Goal: Task Accomplishment & Management: Use online tool/utility

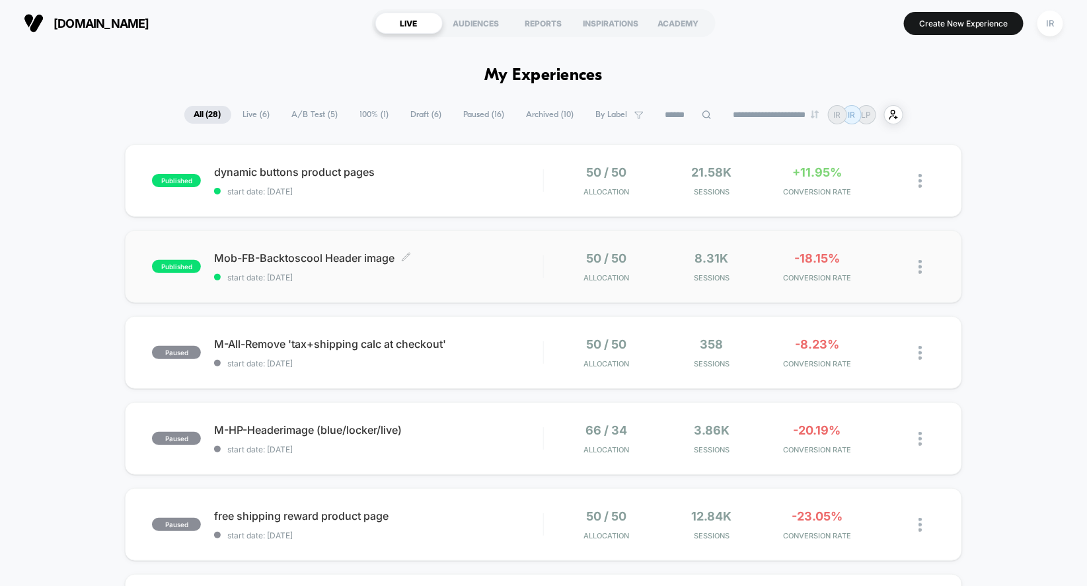
click at [465, 266] on div "Mob-FB-Backtoscool Header image Click to edit experience details Click to edit …" at bounding box center [378, 266] width 329 height 31
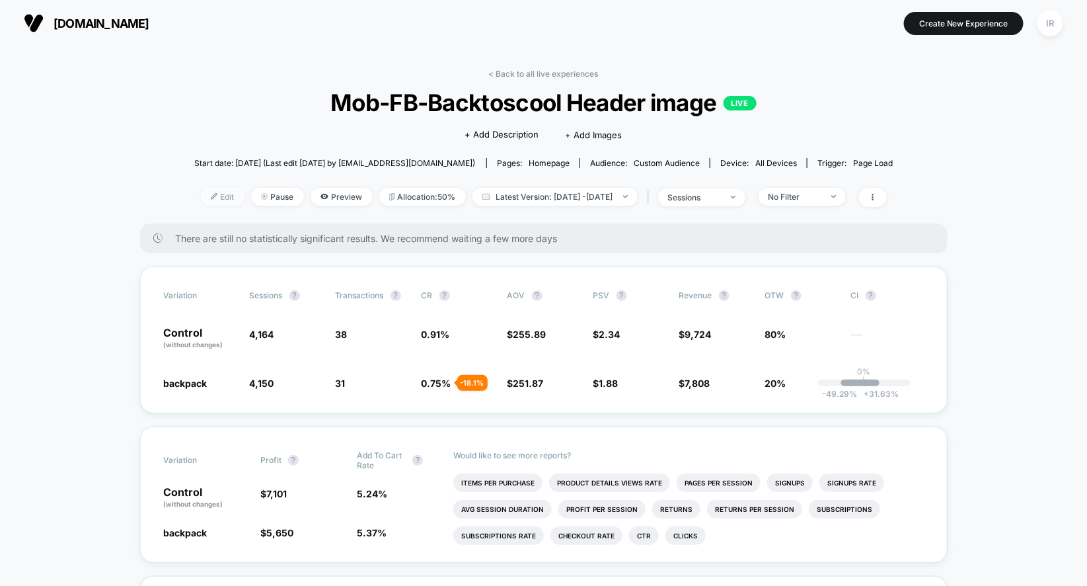
click at [201, 199] on span "Edit" at bounding box center [223, 197] width 44 height 18
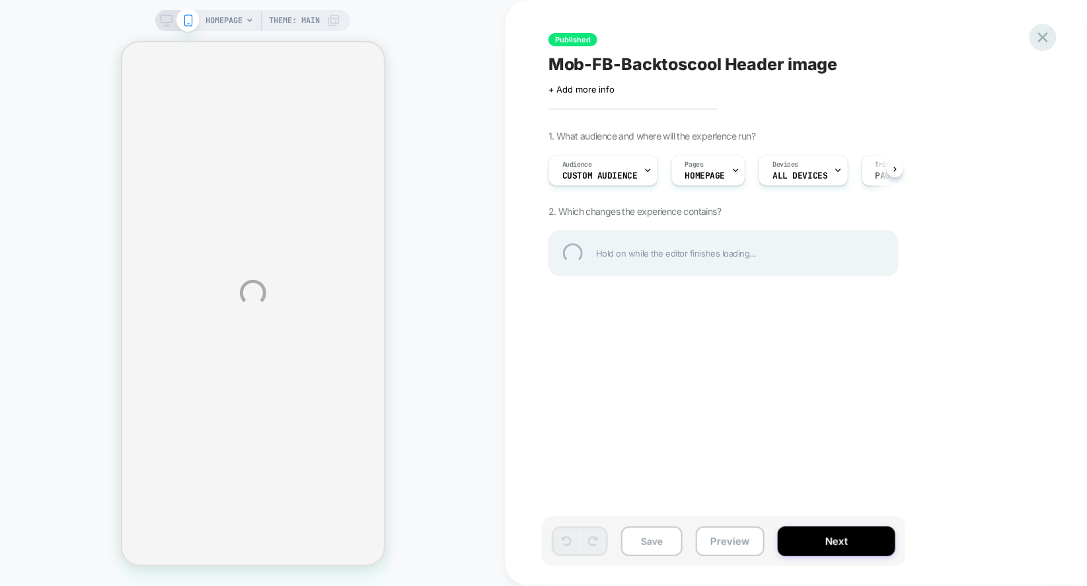
click at [1043, 28] on div at bounding box center [1043, 37] width 27 height 27
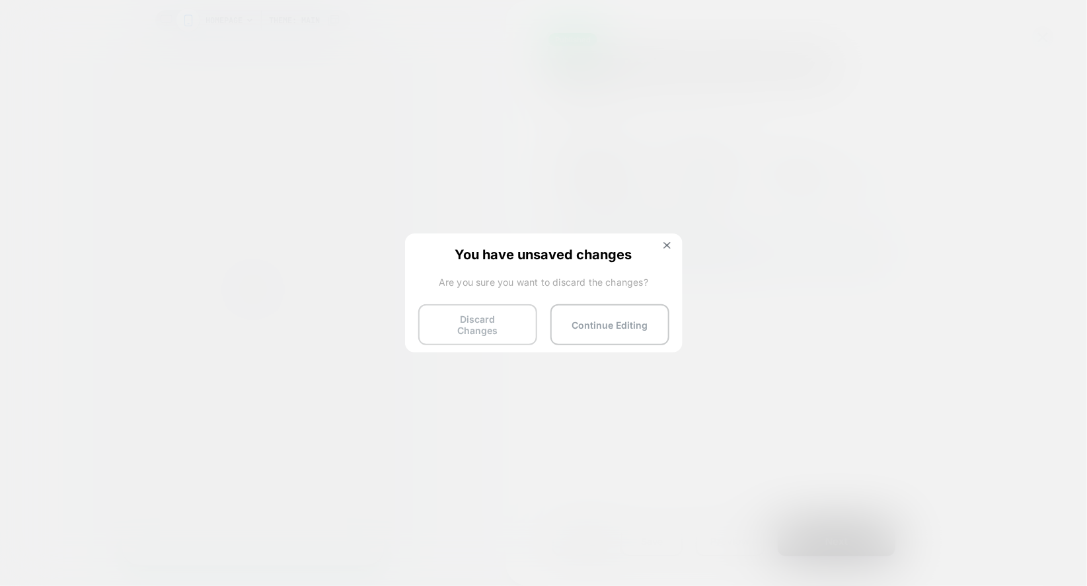
click at [455, 328] on button "Discard Changes" at bounding box center [477, 324] width 119 height 41
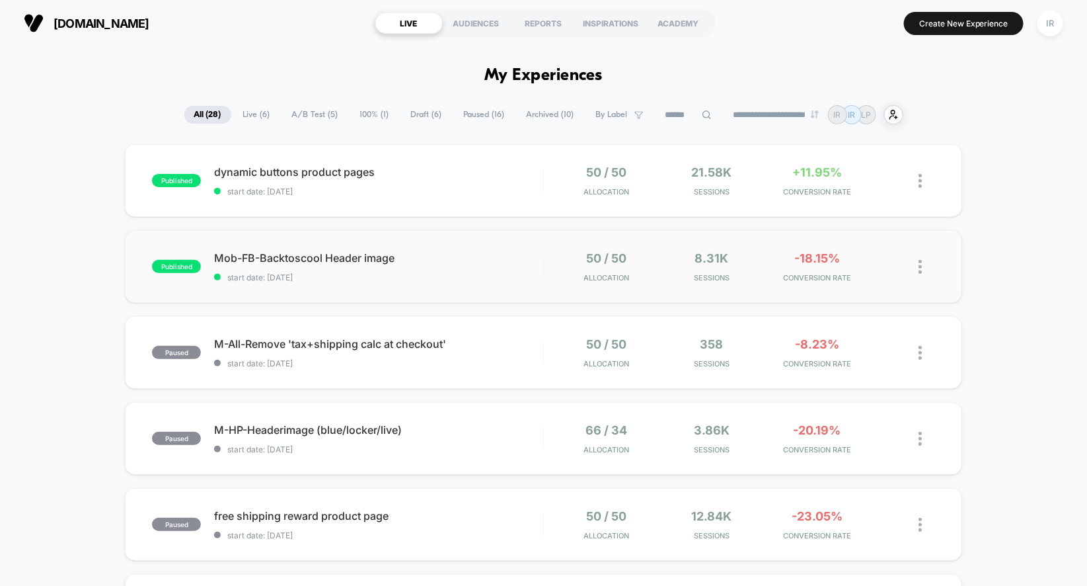
drag, startPoint x: 684, startPoint y: 200, endPoint x: 670, endPoint y: 248, distance: 49.6
click at [670, 248] on div "published Mob-FB-Backtoscool Header image start date: [DATE] 50 / 50 Allocation…" at bounding box center [543, 266] width 837 height 73
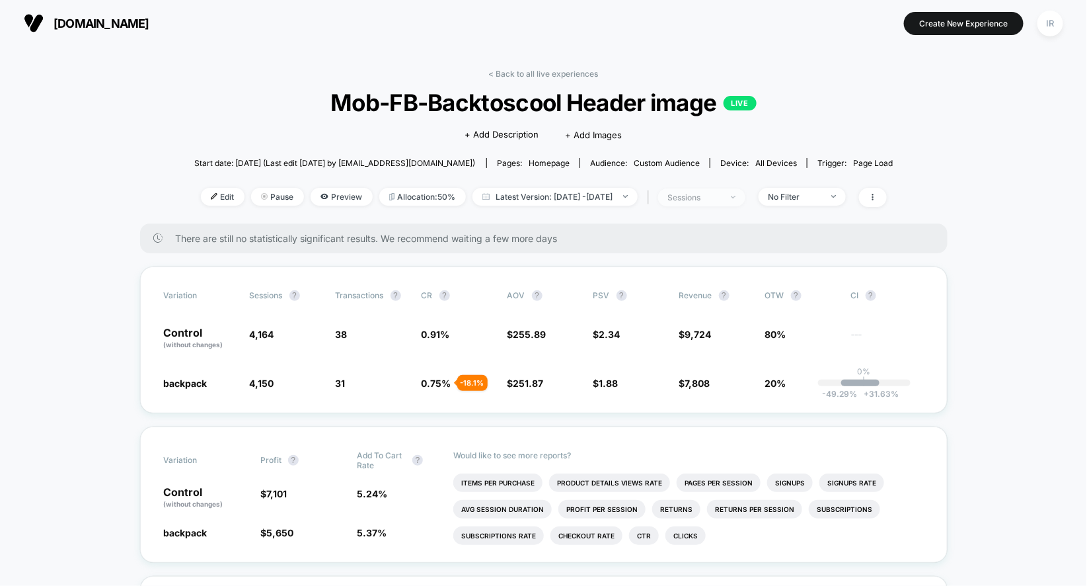
click at [737, 191] on span "sessions" at bounding box center [701, 197] width 87 height 18
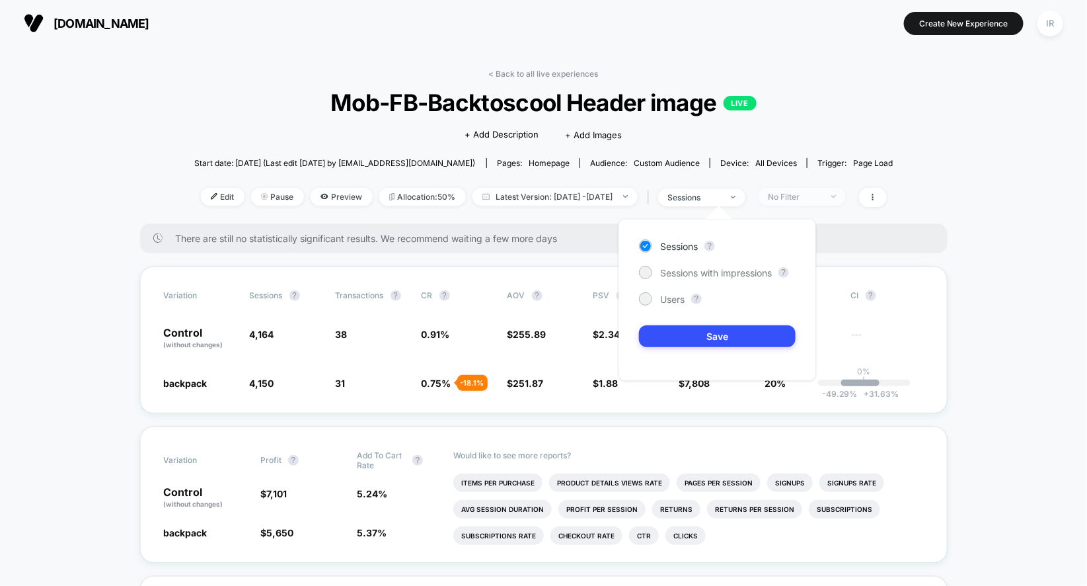
click at [816, 194] on div "No Filter" at bounding box center [795, 197] width 53 height 10
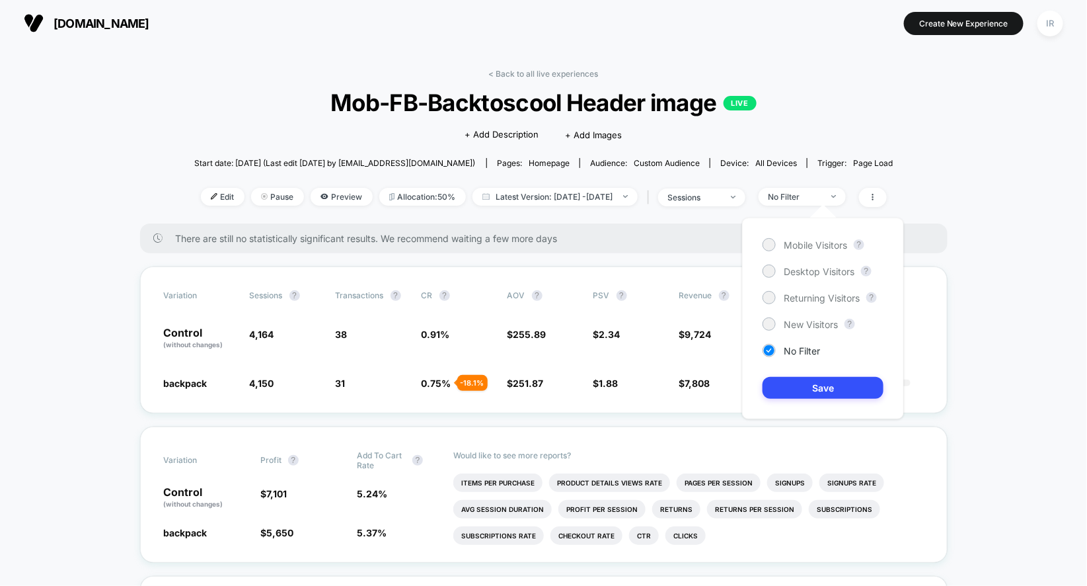
click at [803, 251] on div "Mobile Visitors ? Desktop Visitors ? Returning Visitors ? New Visitors ? No Fil…" at bounding box center [823, 318] width 162 height 202
click at [807, 240] on span "Mobile Visitors" at bounding box center [815, 244] width 63 height 11
click at [796, 391] on button "Save" at bounding box center [823, 388] width 121 height 22
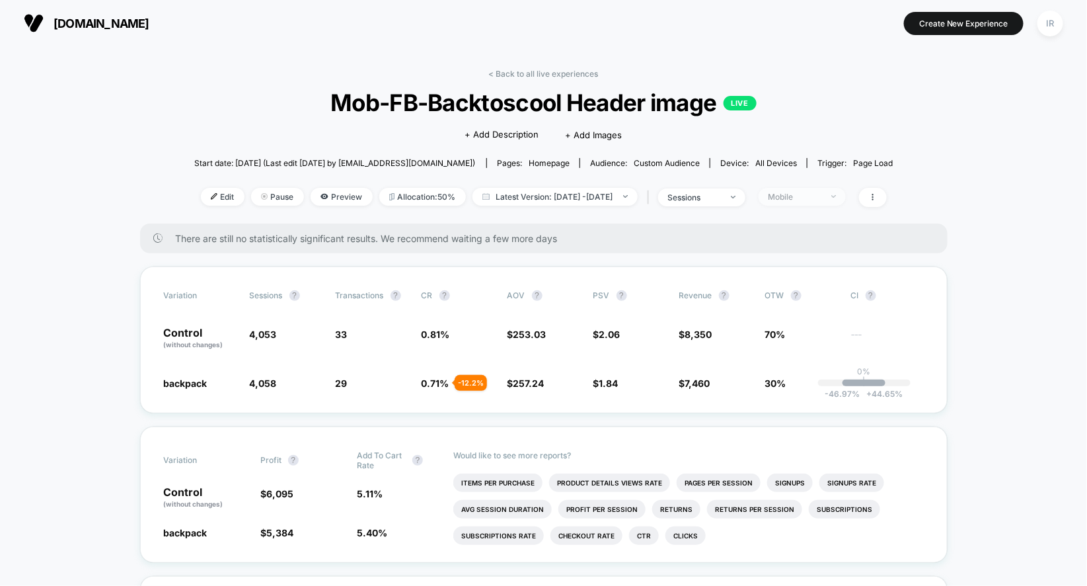
click at [806, 200] on span "Mobile" at bounding box center [802, 197] width 87 height 18
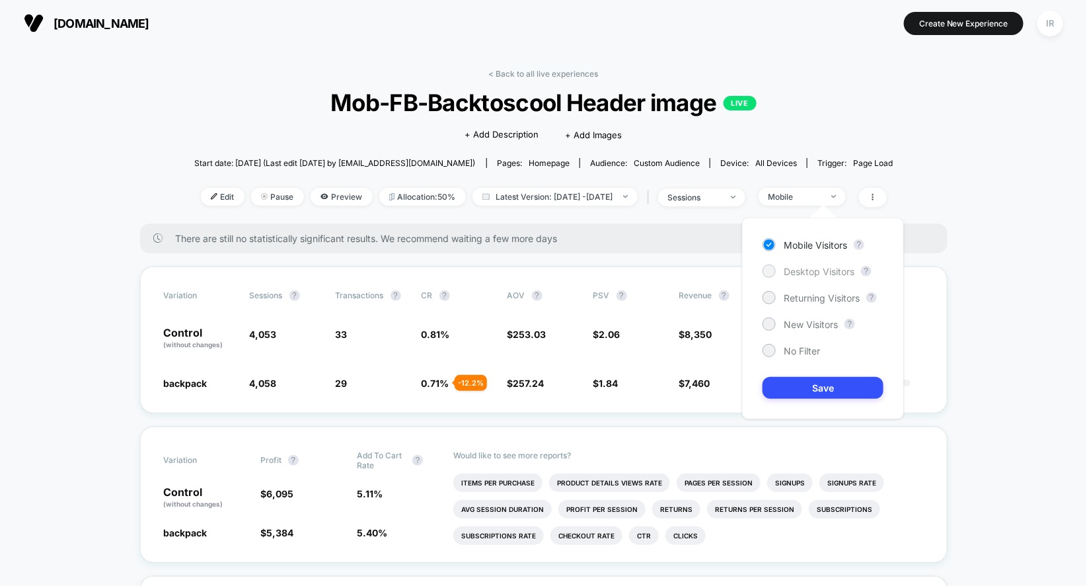
click at [786, 264] on div "Desktop Visitors" at bounding box center [809, 270] width 92 height 13
click at [789, 387] on button "Save" at bounding box center [823, 388] width 121 height 22
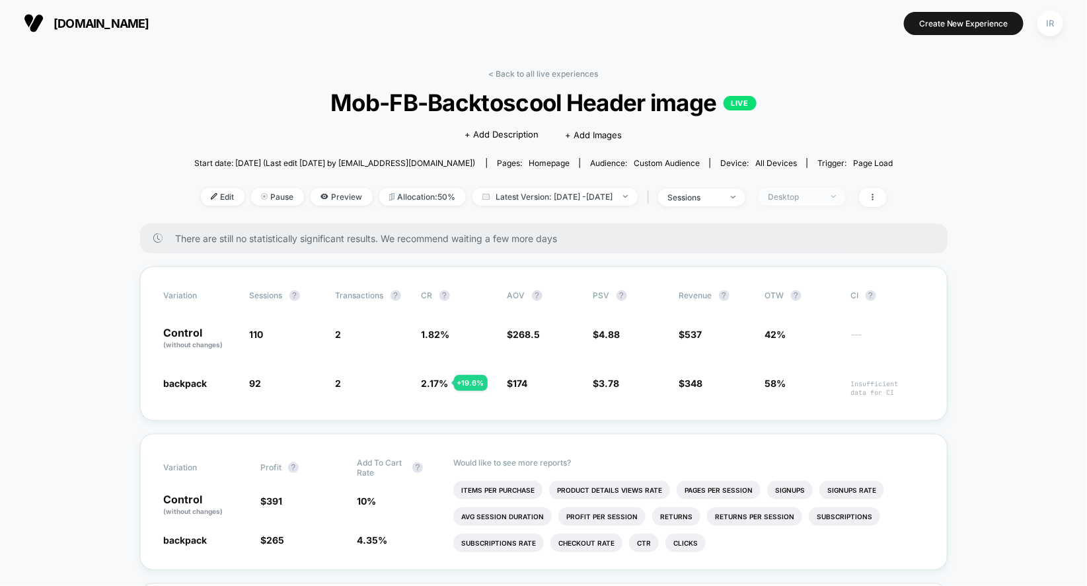
click at [846, 192] on span "Desktop" at bounding box center [802, 197] width 87 height 18
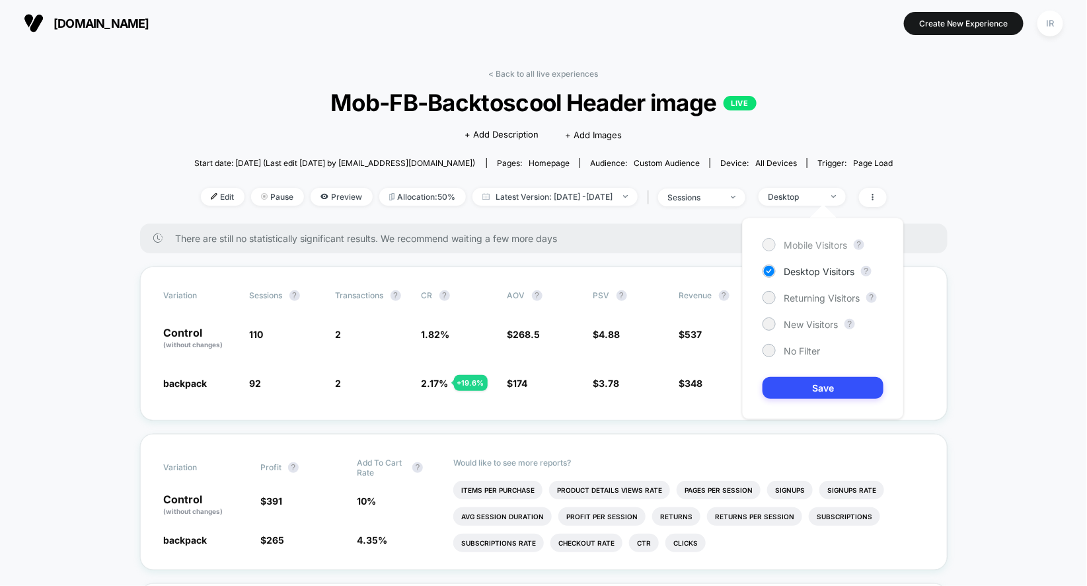
click at [794, 247] on span "Mobile Visitors" at bounding box center [815, 244] width 63 height 11
click at [830, 303] on div "Returning Visitors" at bounding box center [811, 297] width 97 height 13
click at [806, 371] on div "Mobile Visitors ? Desktop Visitors ? Returning Visitors ? New Visitors ? No Fil…" at bounding box center [823, 318] width 162 height 202
click at [806, 386] on button "Save" at bounding box center [823, 388] width 121 height 22
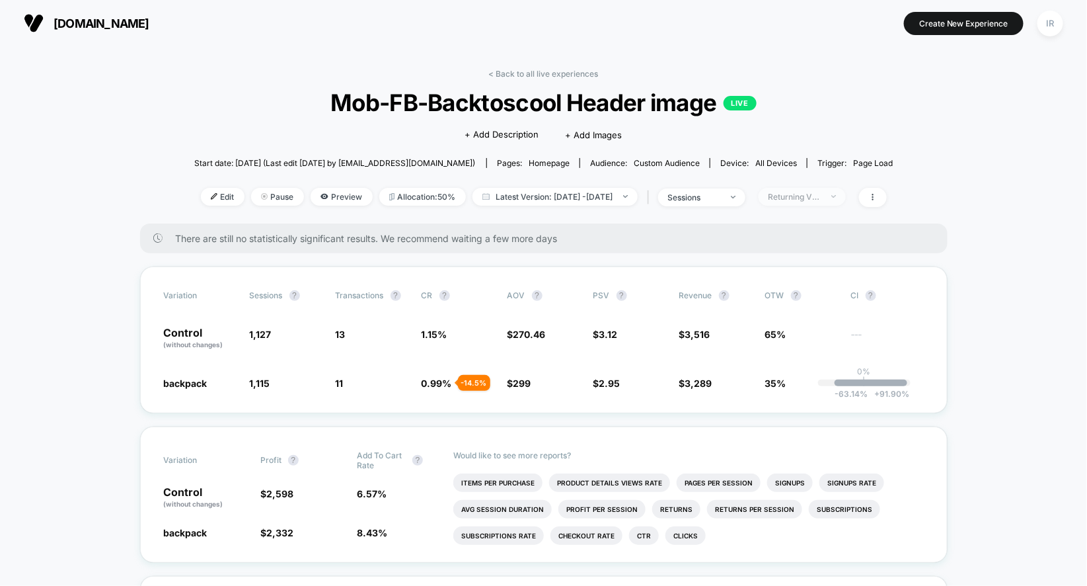
click at [836, 195] on img at bounding box center [833, 196] width 5 height 3
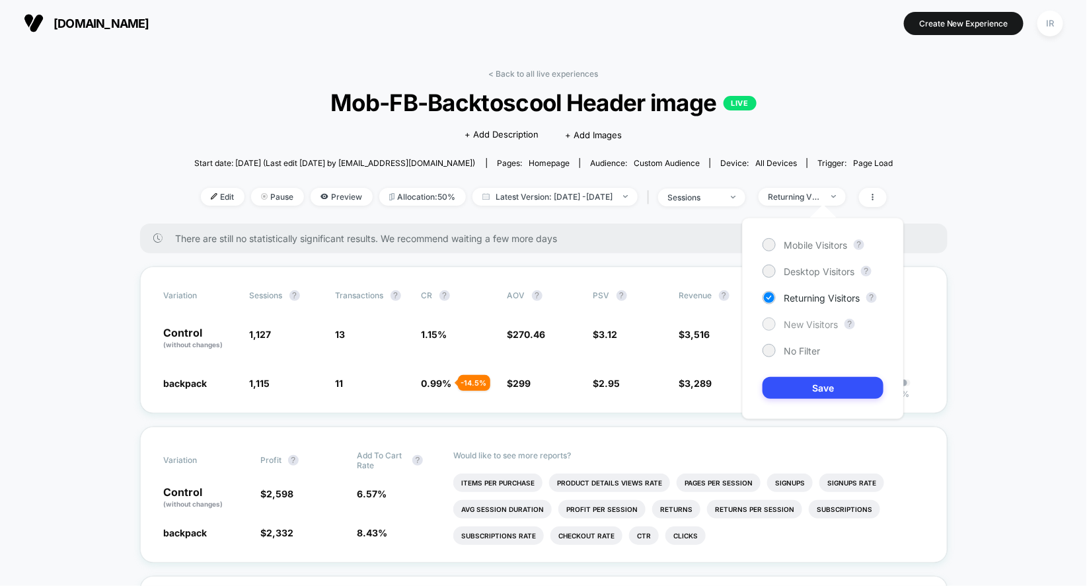
click at [808, 328] on span "New Visitors" at bounding box center [811, 324] width 54 height 11
click at [806, 382] on button "Save" at bounding box center [823, 388] width 121 height 22
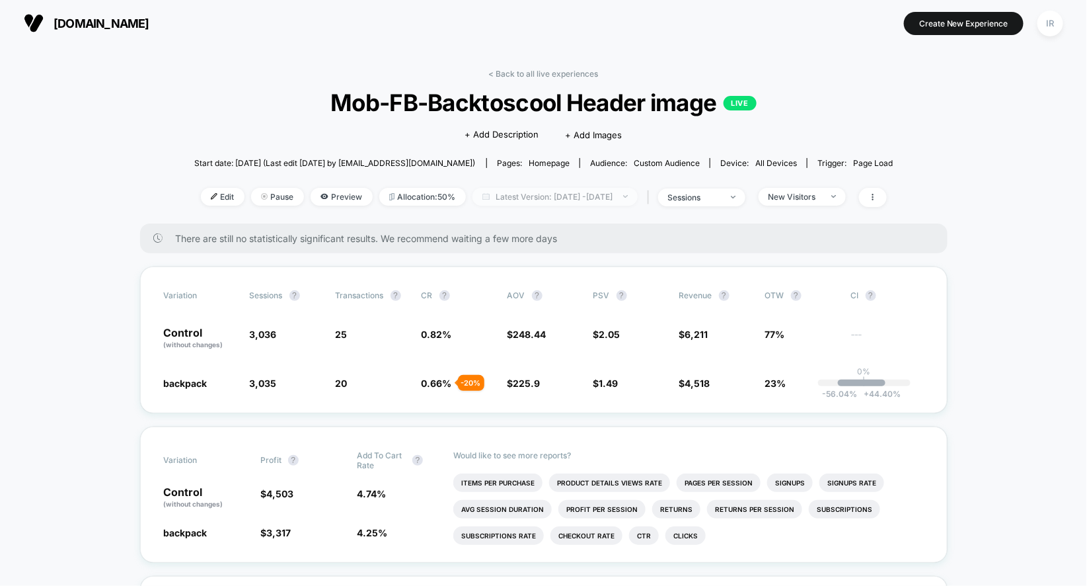
click at [586, 197] on span "Latest Version: [DATE] - [DATE]" at bounding box center [555, 197] width 165 height 18
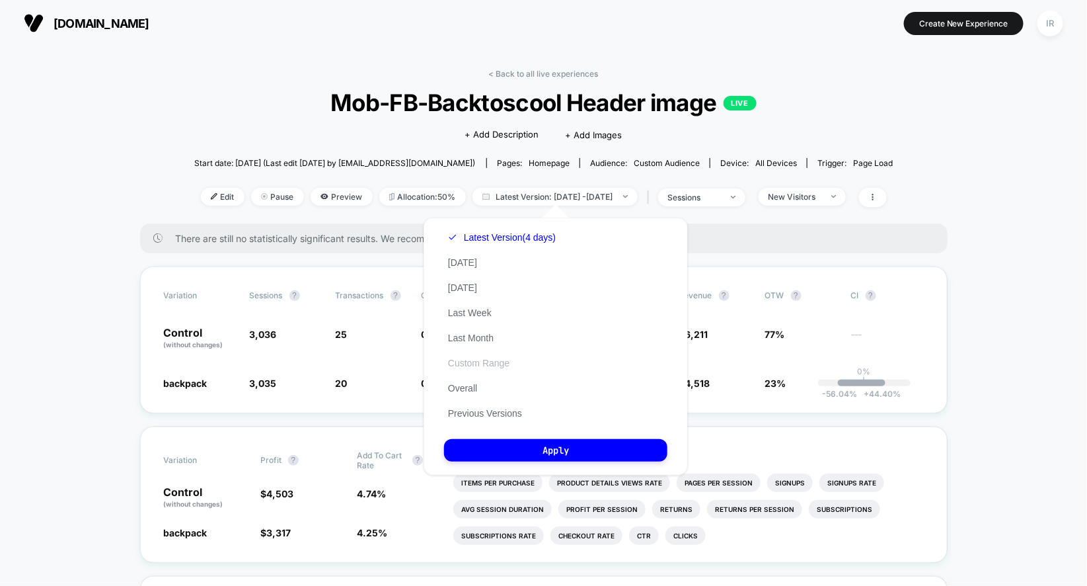
click at [487, 362] on button "Custom Range" at bounding box center [478, 363] width 69 height 12
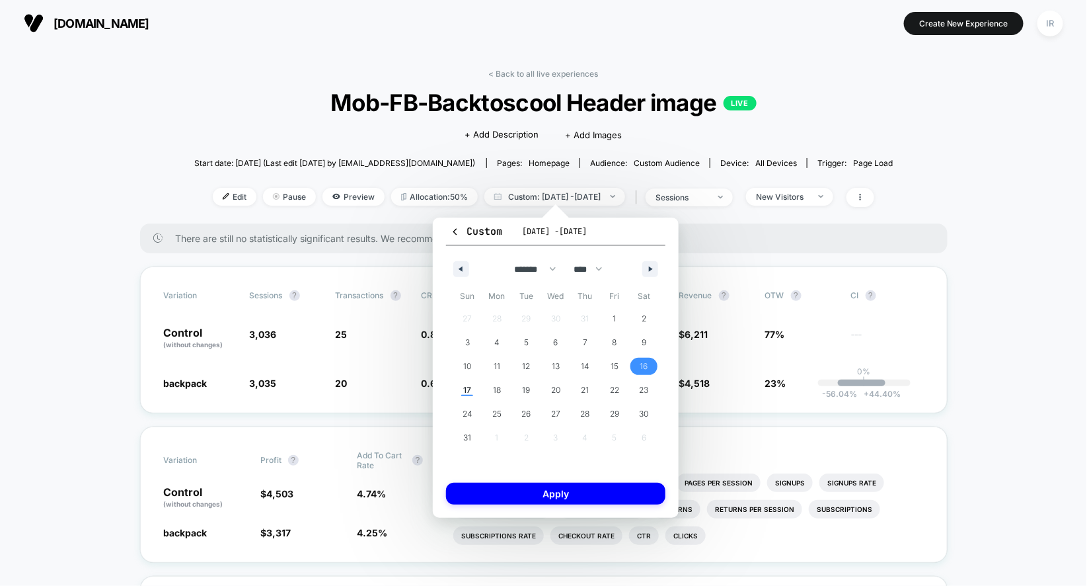
click at [641, 365] on span "16" at bounding box center [644, 366] width 8 height 24
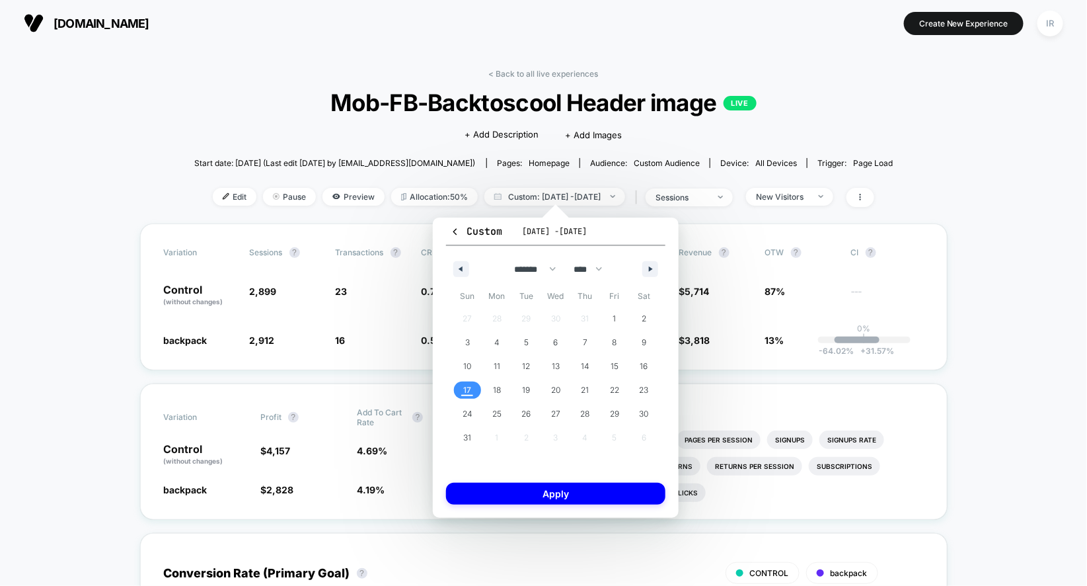
click at [473, 393] on span "17" at bounding box center [468, 389] width 30 height 17
click at [588, 369] on span "14" at bounding box center [585, 366] width 9 height 24
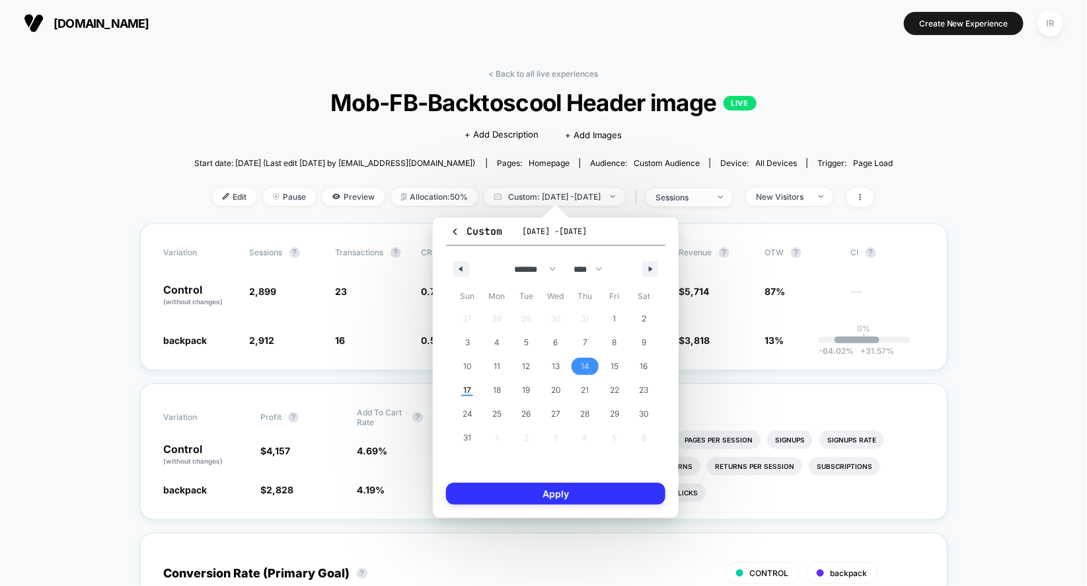
click at [548, 492] on button "Apply" at bounding box center [555, 493] width 219 height 22
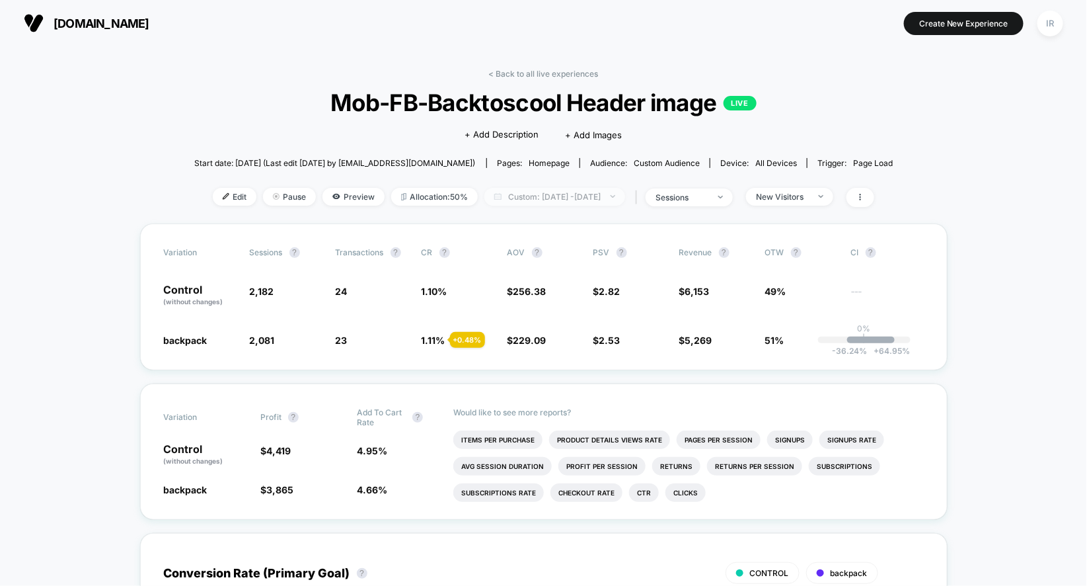
click at [582, 201] on span "Custom: [DATE] - [DATE]" at bounding box center [554, 197] width 141 height 18
select select "*"
select select "****"
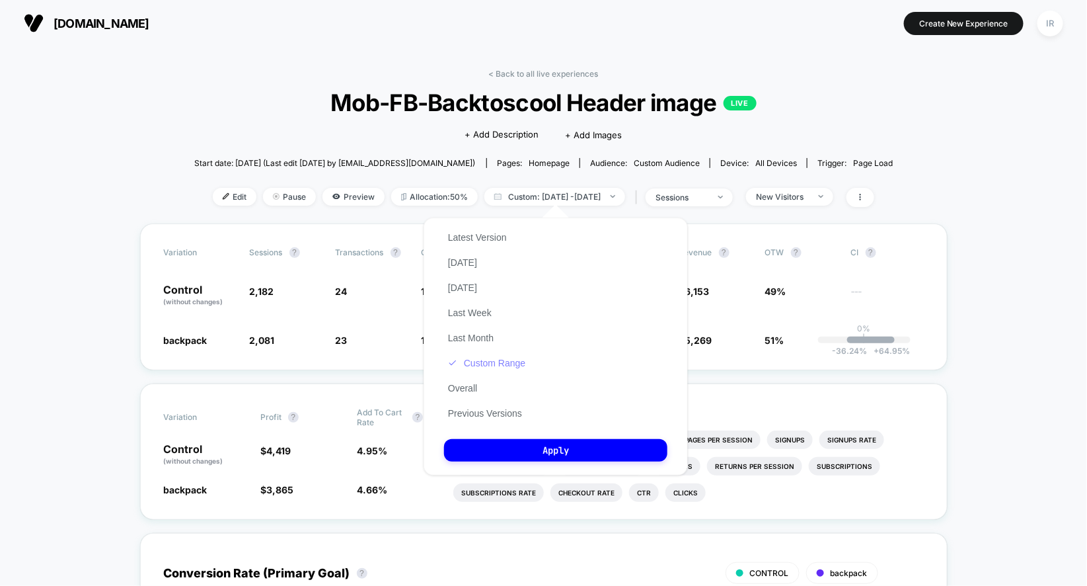
click at [508, 360] on button "Custom Range" at bounding box center [486, 363] width 85 height 12
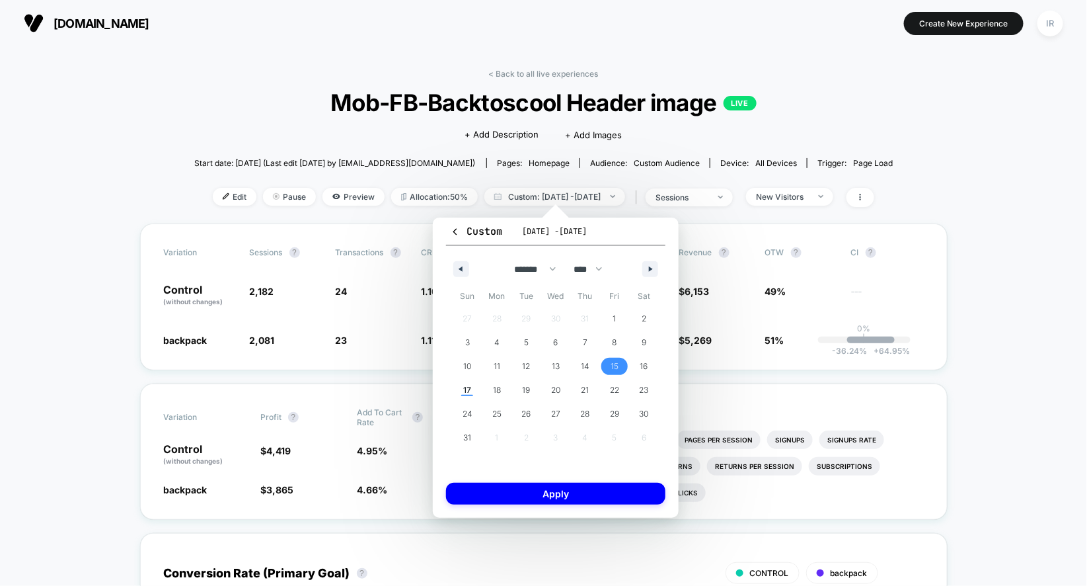
click at [611, 358] on span "15" at bounding box center [615, 366] width 8 height 24
click at [469, 388] on span "17" at bounding box center [467, 390] width 8 height 24
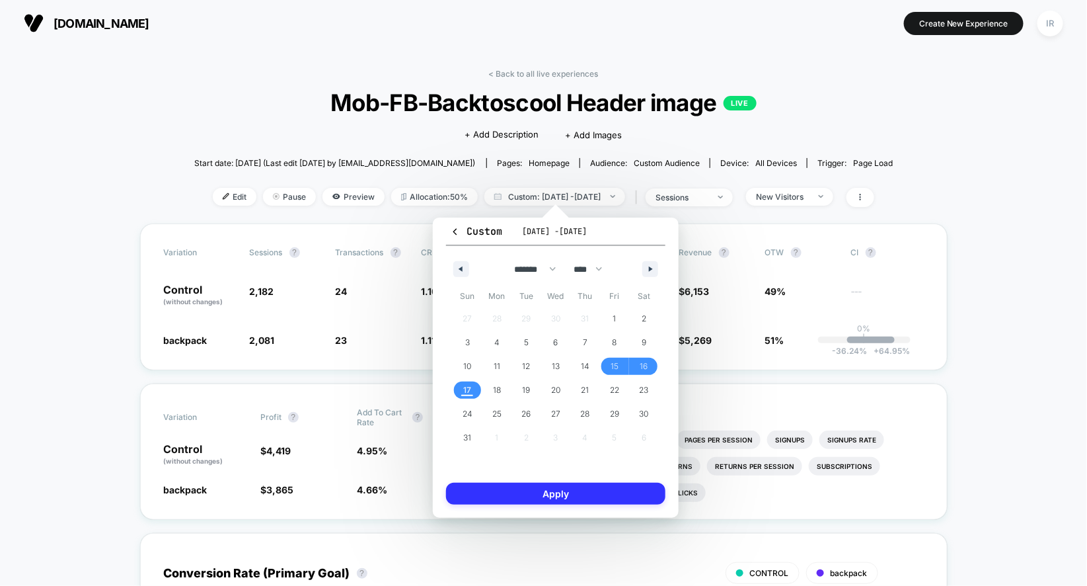
click at [516, 484] on button "Apply" at bounding box center [555, 493] width 219 height 22
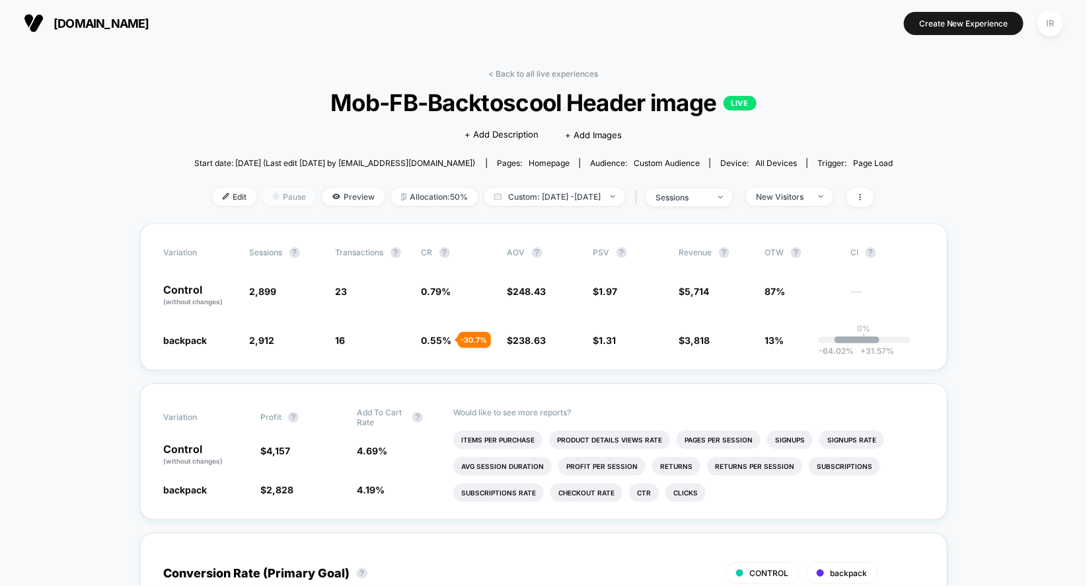
click at [263, 189] on span "Pause" at bounding box center [289, 197] width 53 height 18
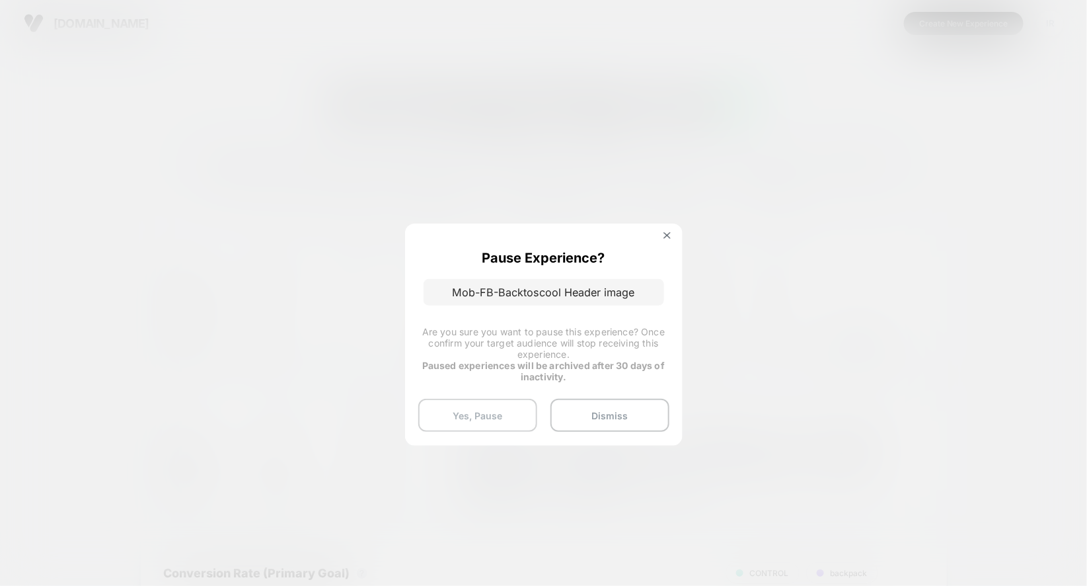
click at [516, 405] on button "Yes, Pause" at bounding box center [477, 415] width 119 height 33
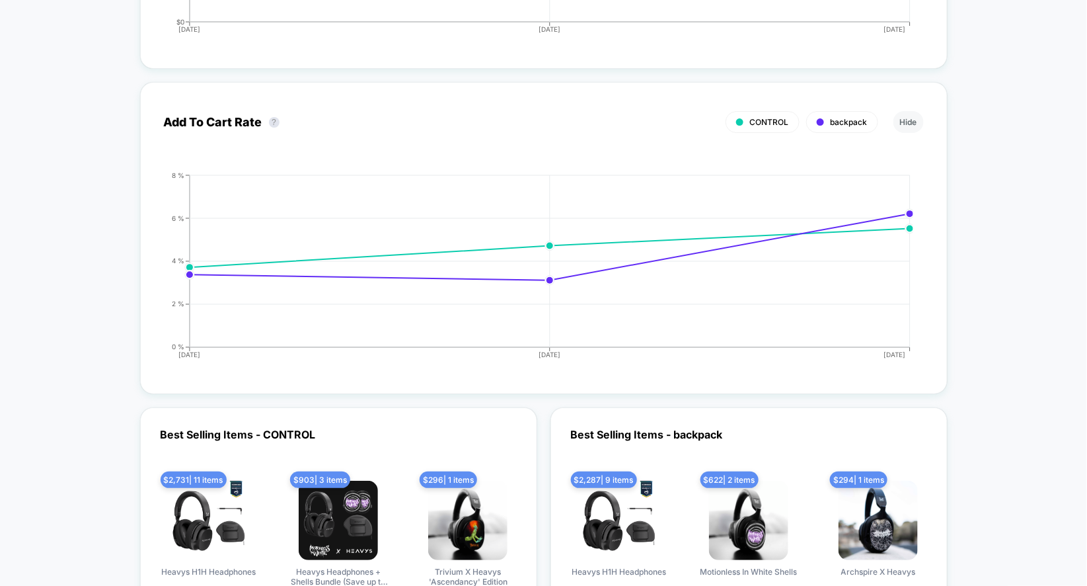
scroll to position [2646, 0]
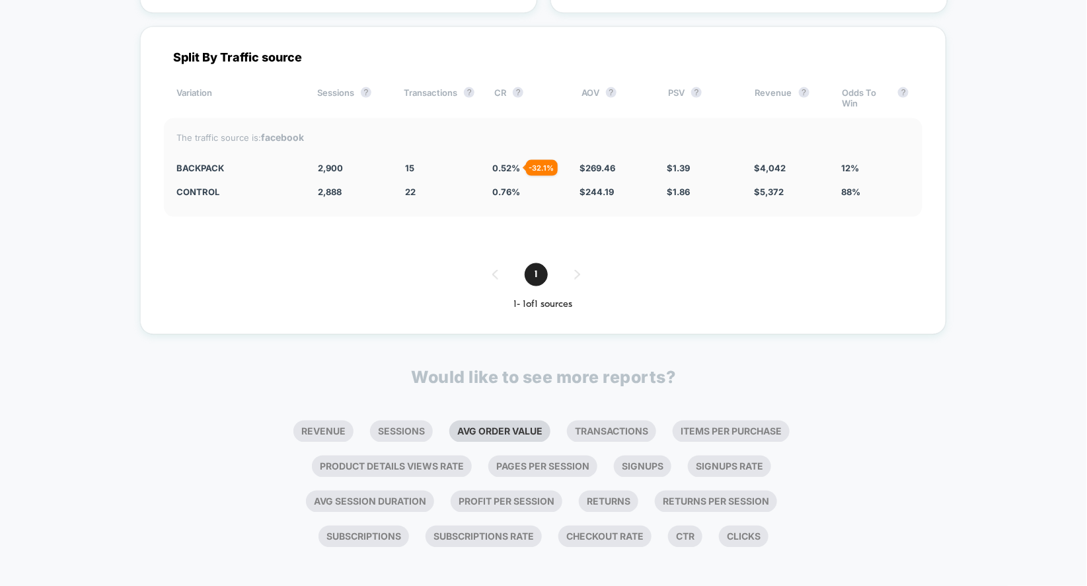
click at [538, 426] on li "Avg Order Value" at bounding box center [499, 431] width 101 height 22
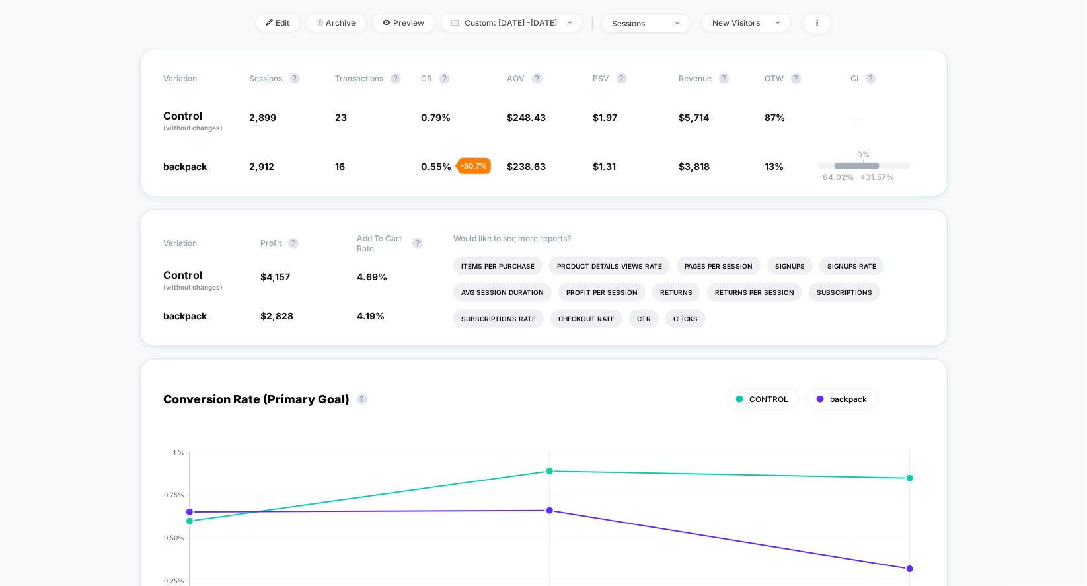
scroll to position [0, 0]
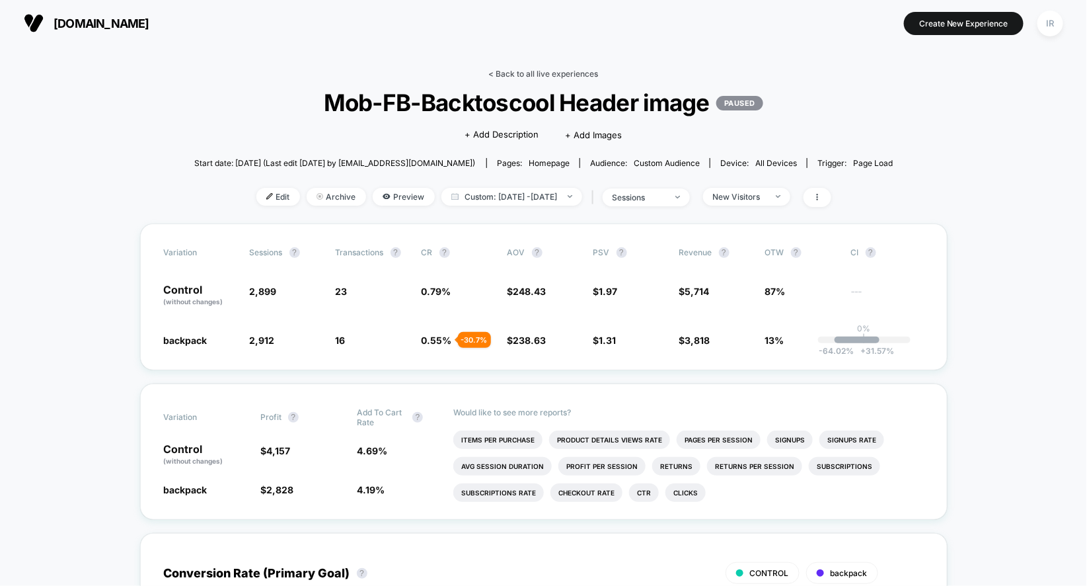
click at [498, 75] on link "< Back to all live experiences" at bounding box center [544, 74] width 110 height 10
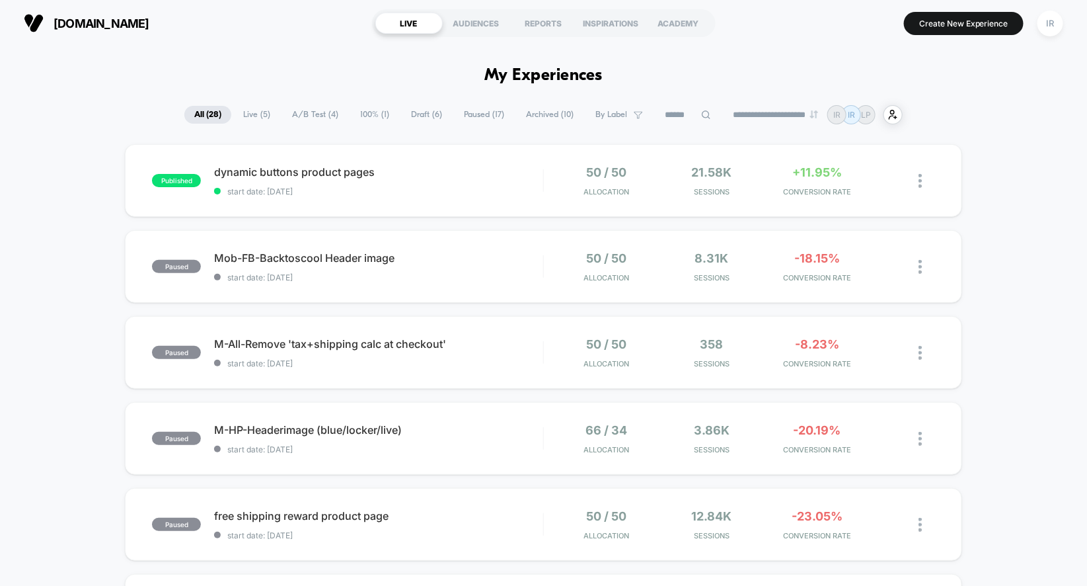
click at [250, 122] on span "Live ( 5 )" at bounding box center [256, 115] width 47 height 18
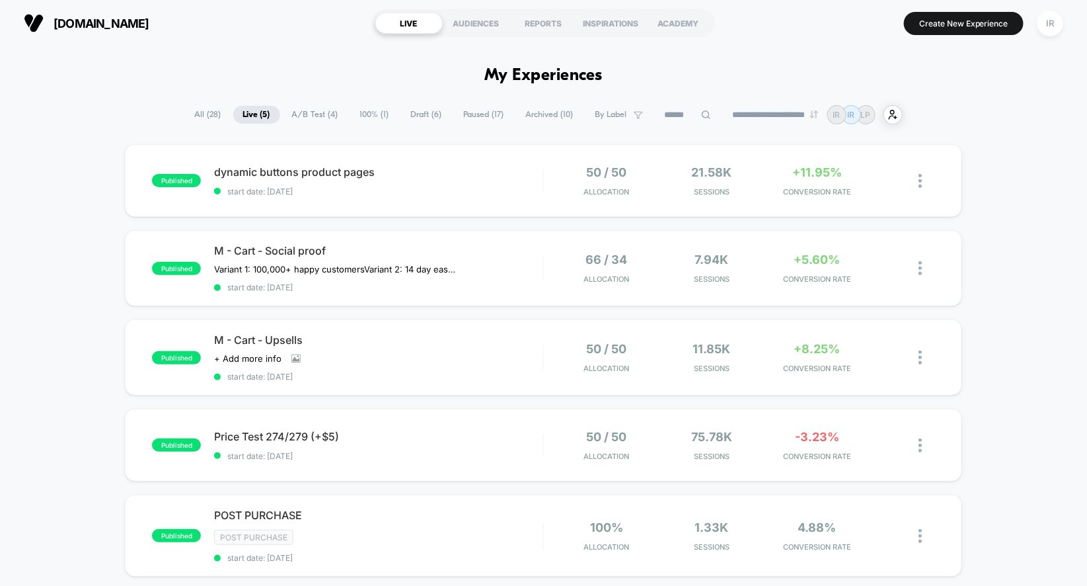
click at [295, 114] on span "A/B Test ( 4 )" at bounding box center [315, 115] width 66 height 18
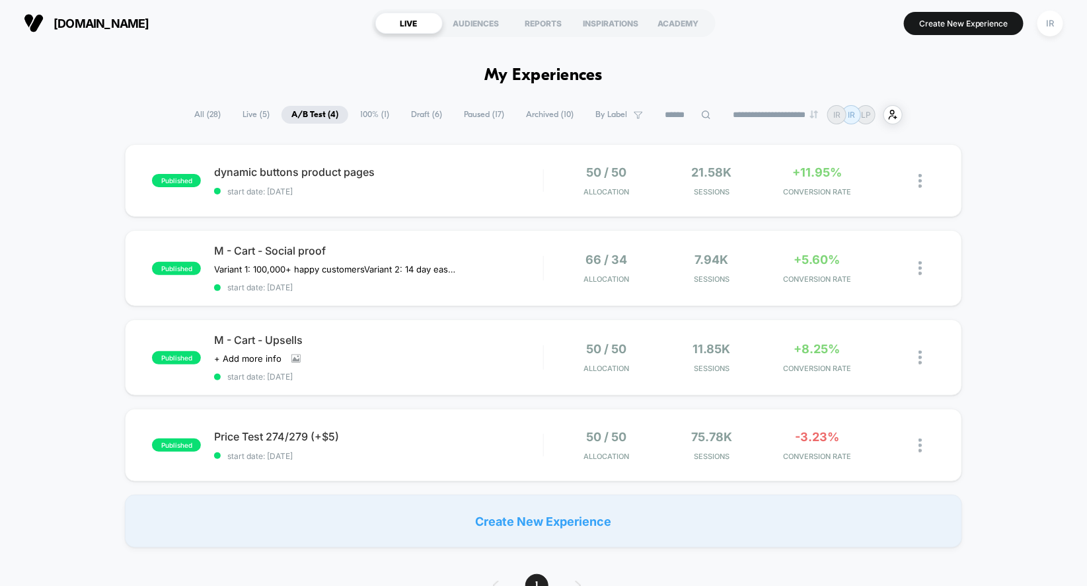
click at [245, 107] on span "Live ( 5 )" at bounding box center [256, 115] width 47 height 18
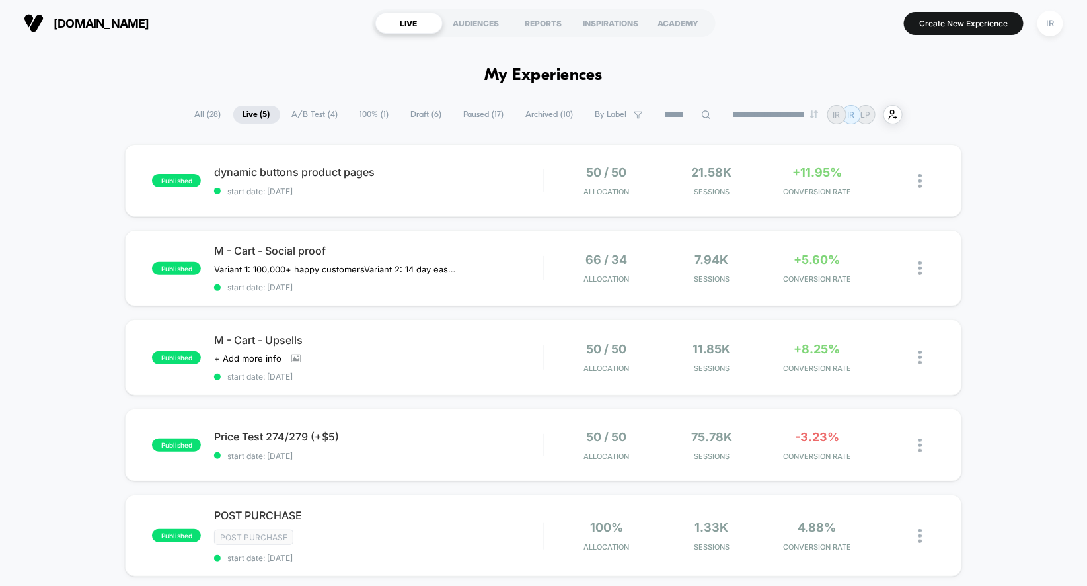
click at [380, 113] on span "100% ( 1 )" at bounding box center [374, 115] width 49 height 18
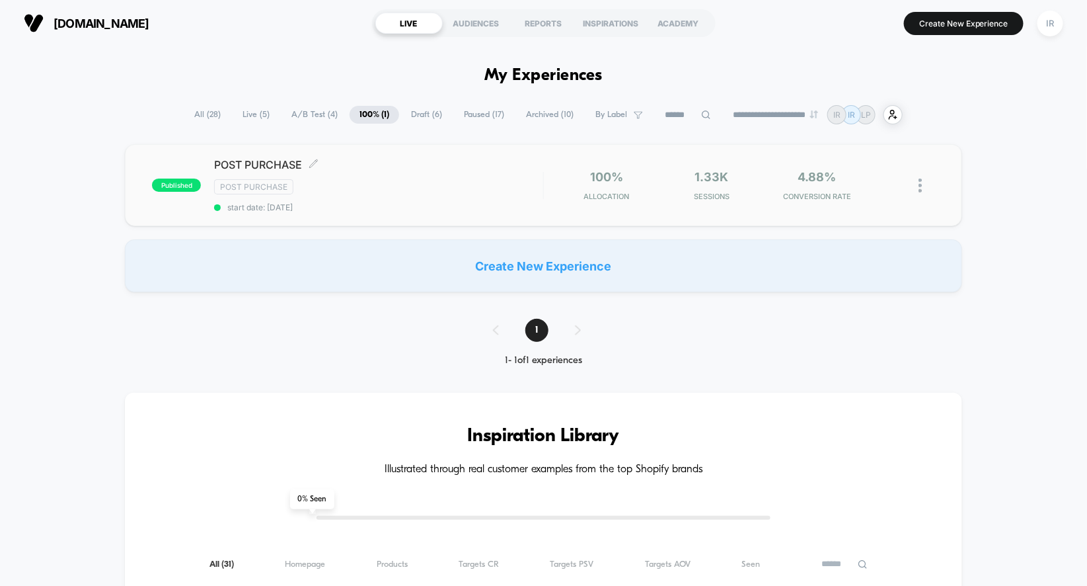
click at [417, 202] on span "start date: [DATE]" at bounding box center [378, 207] width 329 height 10
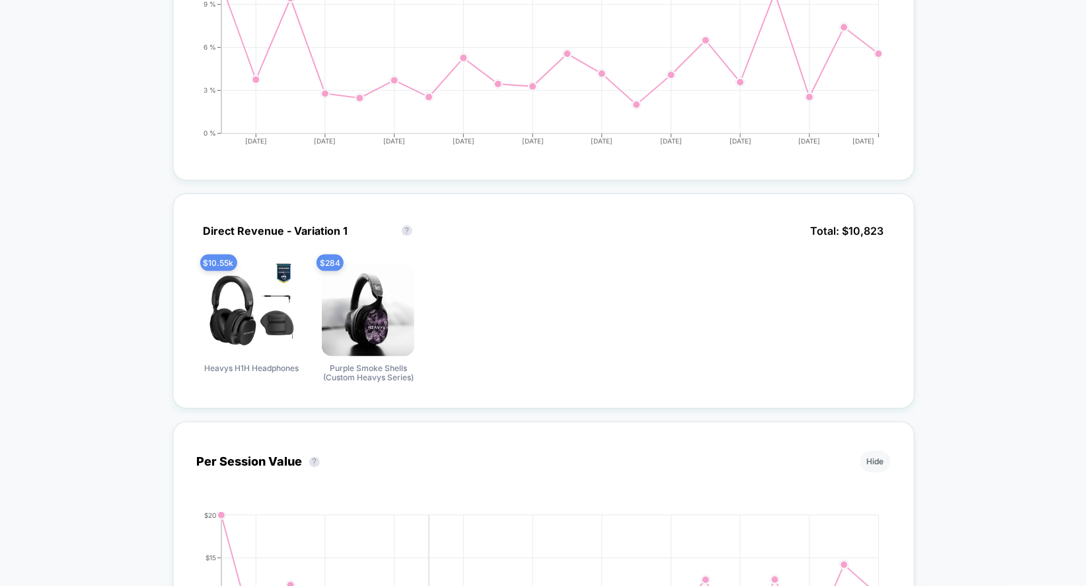
scroll to position [584, 0]
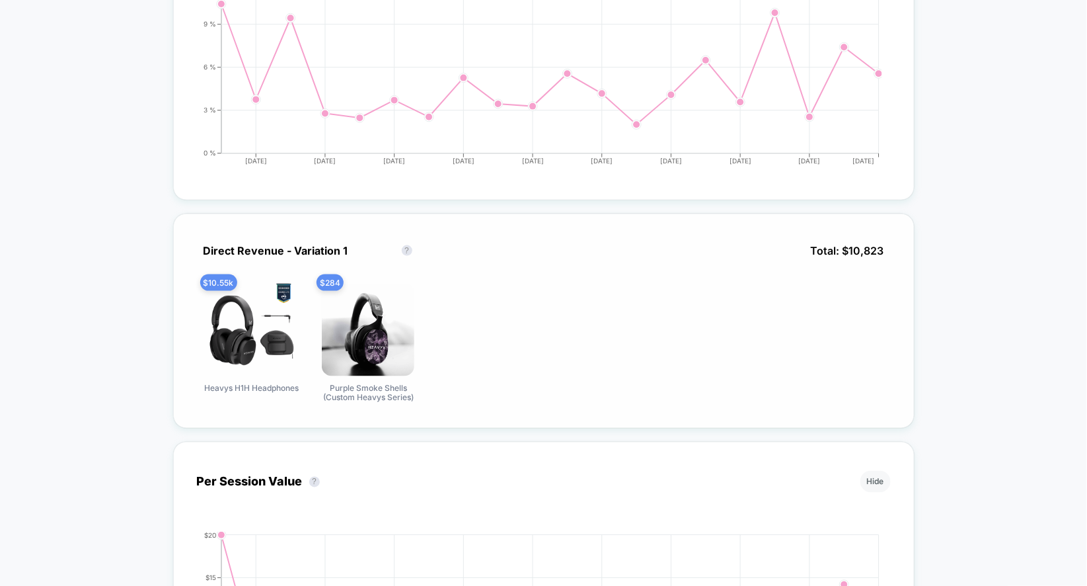
click at [338, 338] on img at bounding box center [368, 330] width 93 height 93
click at [226, 316] on img at bounding box center [252, 330] width 93 height 93
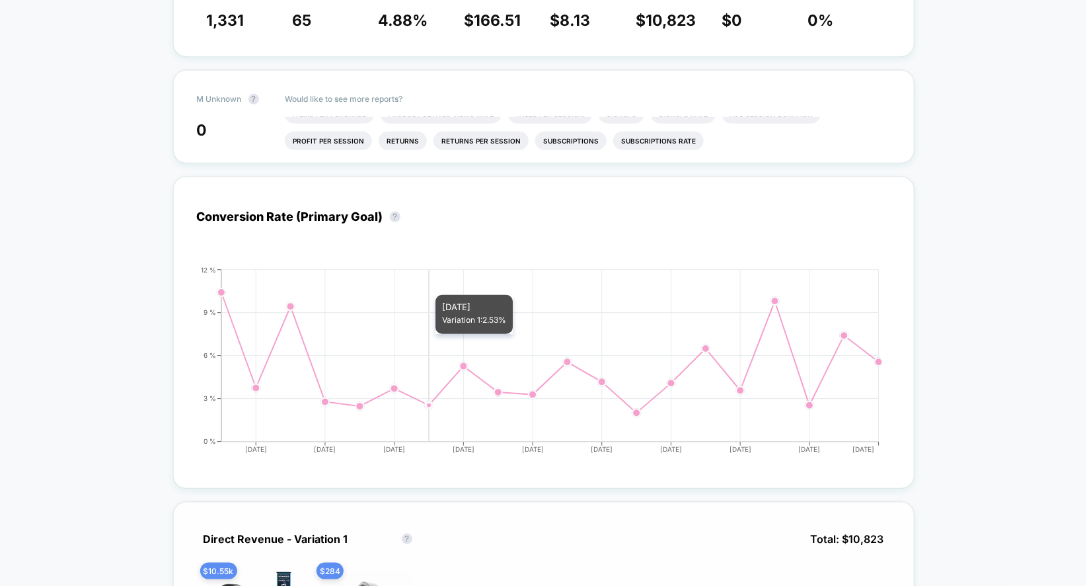
scroll to position [63, 0]
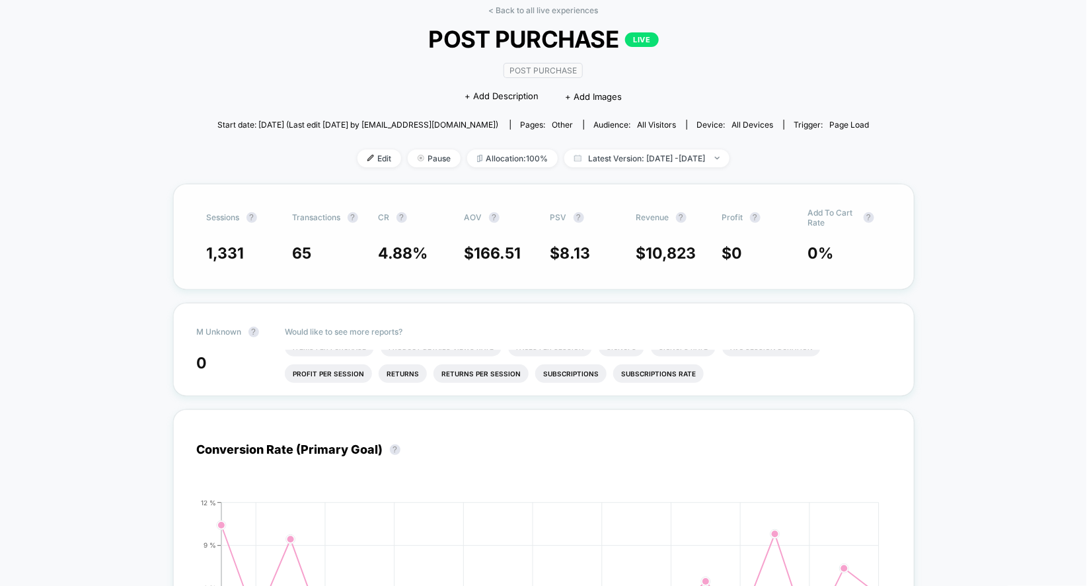
click at [307, 244] on span "65" at bounding box center [302, 253] width 19 height 19
click at [317, 208] on span "Transactions ?" at bounding box center [329, 218] width 73 height 20
click at [317, 215] on span "Transactions" at bounding box center [317, 217] width 48 height 10
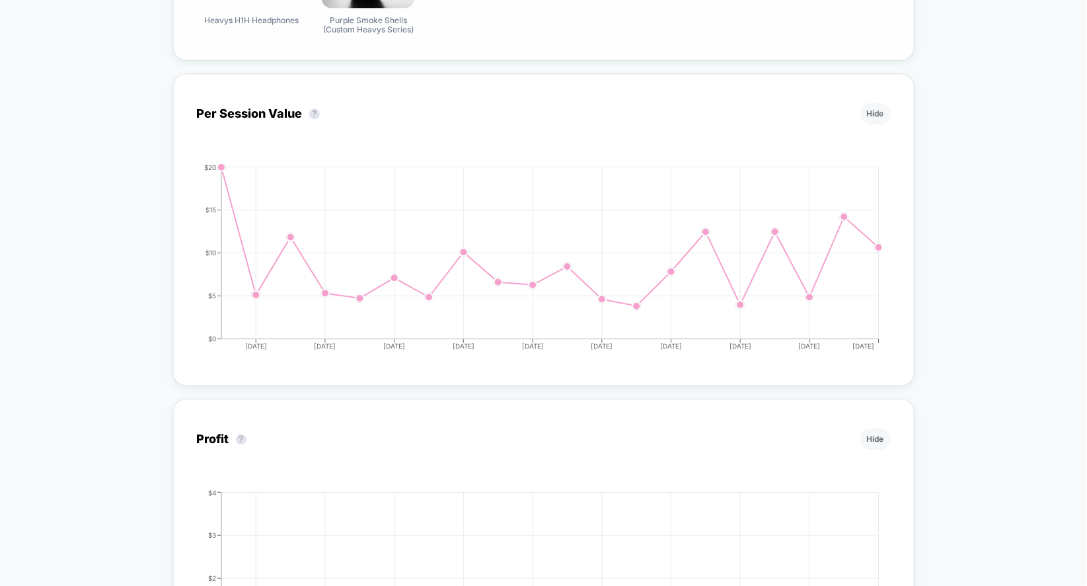
scroll to position [0, 0]
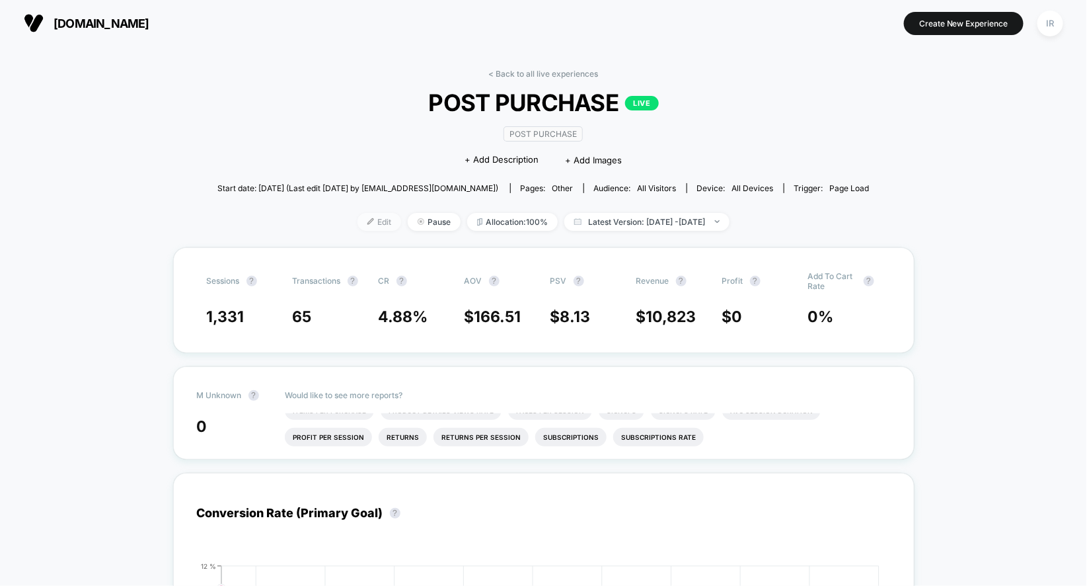
click at [366, 221] on span "Edit" at bounding box center [380, 222] width 44 height 18
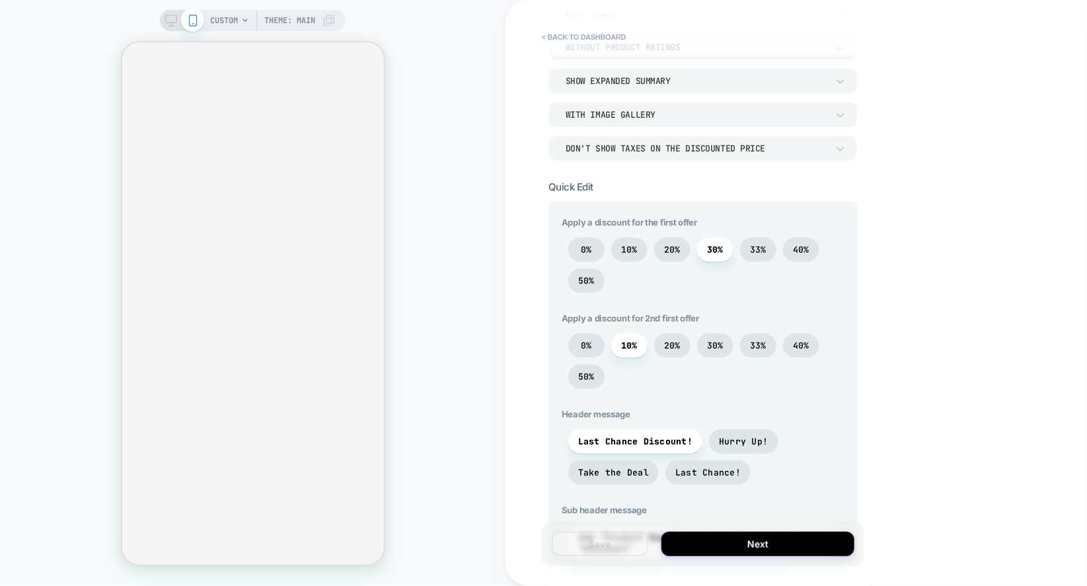
scroll to position [300, 0]
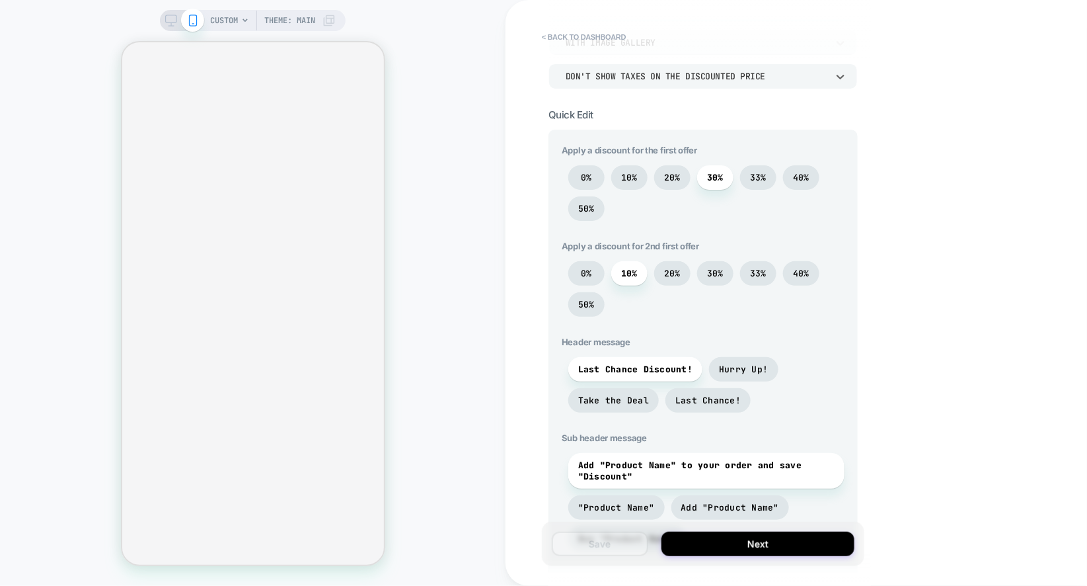
drag, startPoint x: 586, startPoint y: 77, endPoint x: 471, endPoint y: 118, distance: 121.2
click at [471, 118] on div "CUSTOM Theme: MAIN < back to dashboard POST PURCHASE Click to edit experience d…" at bounding box center [543, 293] width 1087 height 586
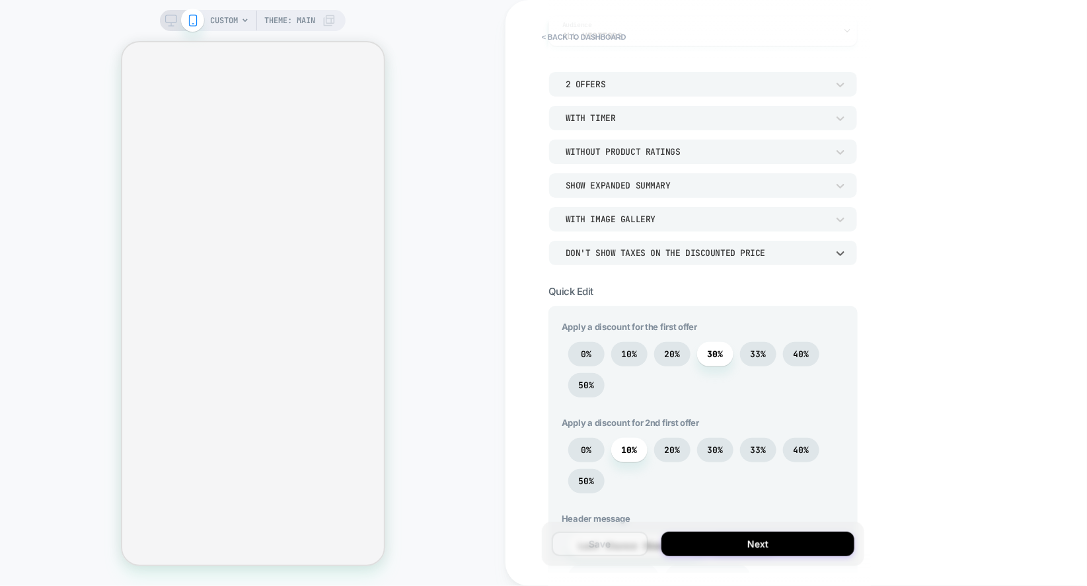
scroll to position [439, 0]
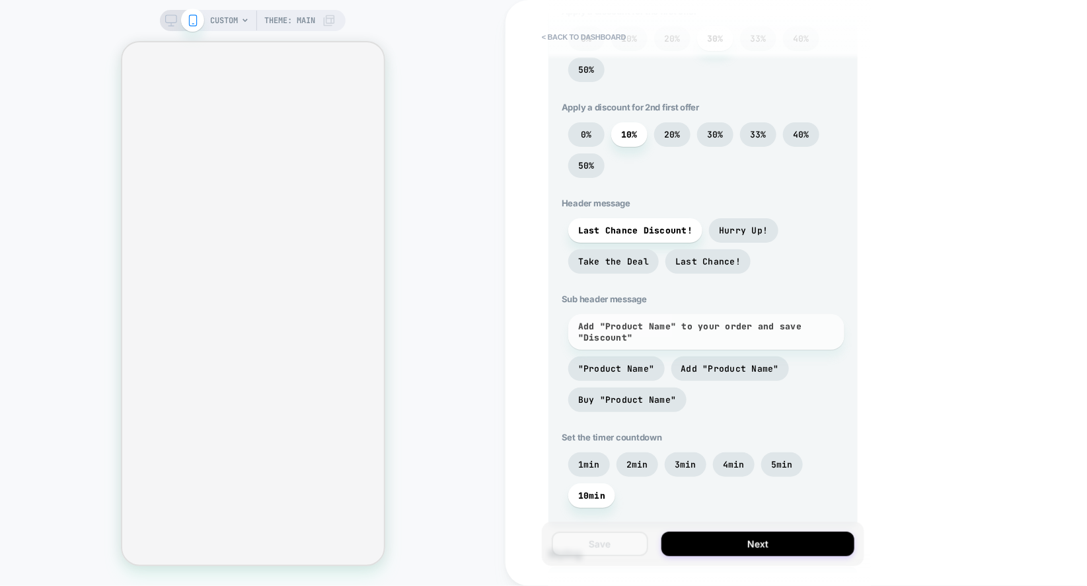
click at [649, 341] on span "Add "Product Name" to your order and save "Discount"" at bounding box center [706, 332] width 256 height 22
click at [654, 326] on span "Add "Product Name" to your order and save "Discount"" at bounding box center [706, 332] width 256 height 22
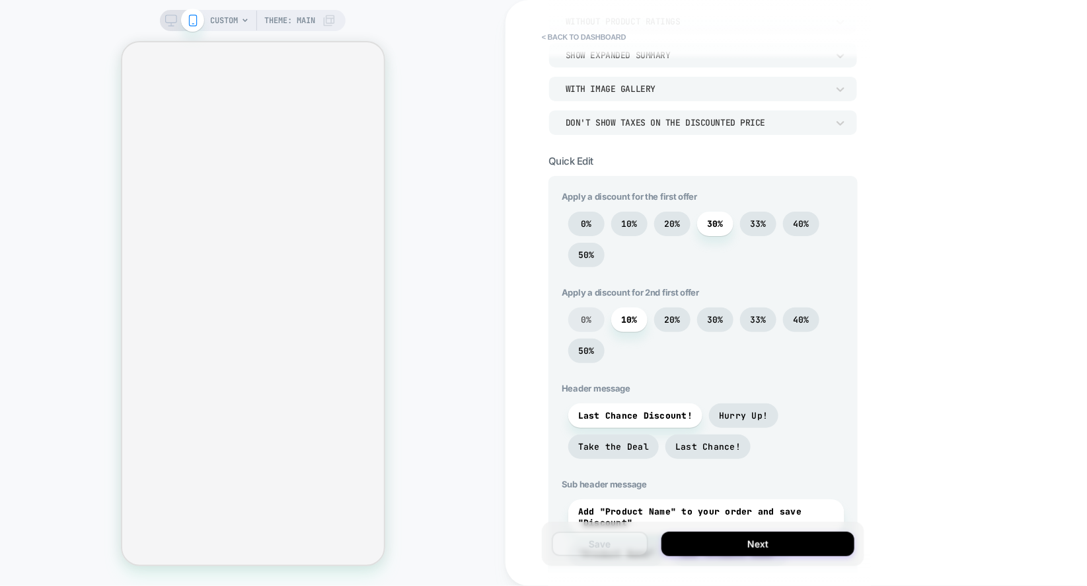
scroll to position [0, 0]
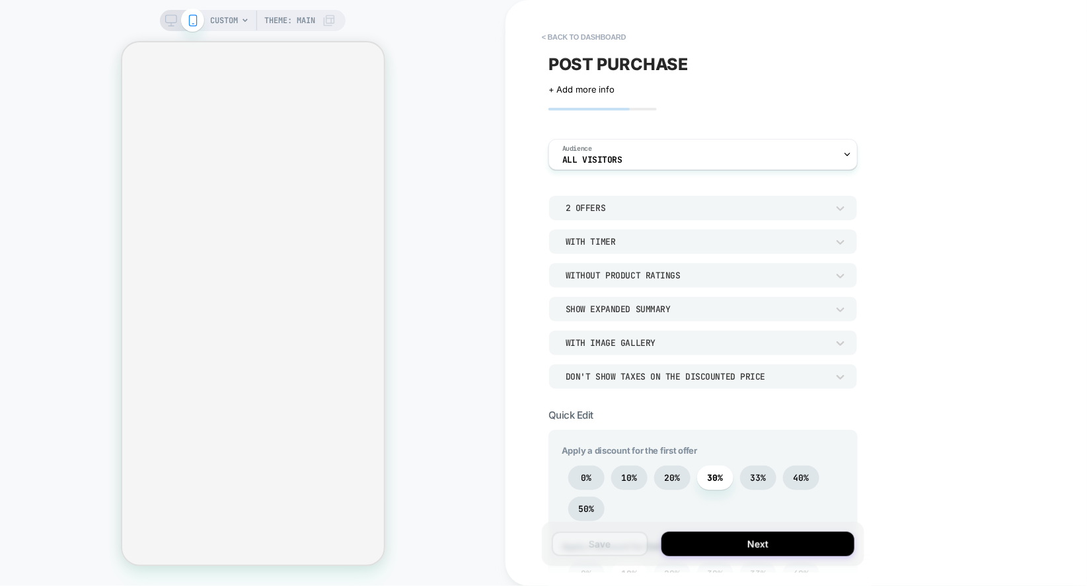
click at [174, 24] on icon at bounding box center [171, 21] width 12 height 12
